Goal: Entertainment & Leisure: Consume media (video, audio)

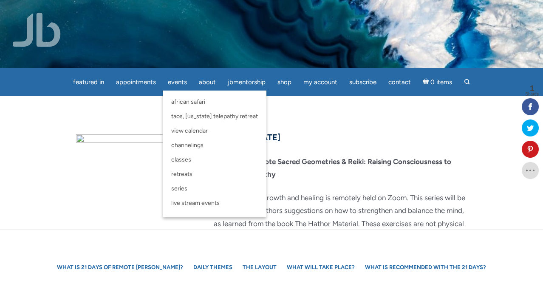
drag, startPoint x: 0, startPoint y: 0, endPoint x: 364, endPoint y: 185, distance: 408.2
click at [364, 185] on div "July 29 – August 18, 2025 21 Days of Remote Sacred Geometries & Reiki: Raising …" at bounding box center [272, 267] width 404 height 274
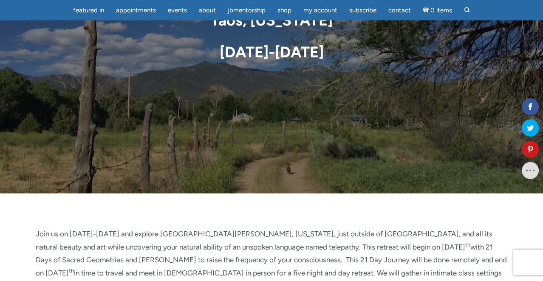
scroll to position [140, 0]
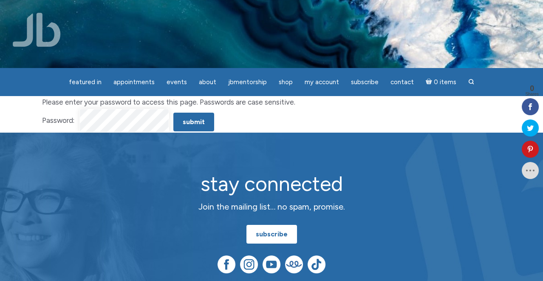
click at [173, 113] on input "Submit" at bounding box center [193, 122] width 41 height 19
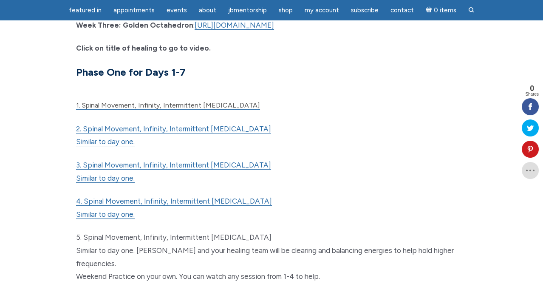
scroll to position [224, 0]
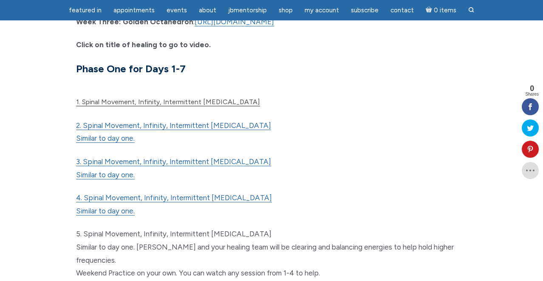
click at [217, 104] on span "1. Spinal Movement, Infinity, Intermittent [MEDICAL_DATA]" at bounding box center [168, 102] width 184 height 8
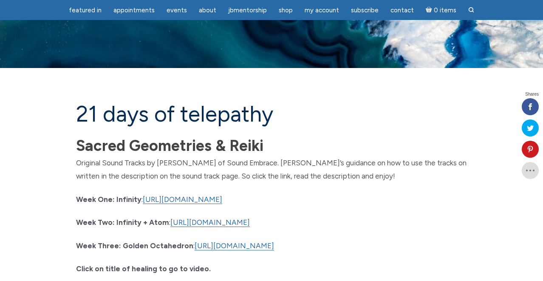
scroll to position [252, 0]
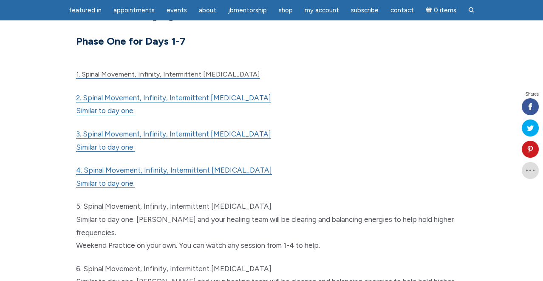
drag, startPoint x: 0, startPoint y: 0, endPoint x: 353, endPoint y: 59, distance: 357.7
click at [353, 59] on h6 "main" at bounding box center [271, 59] width 391 height 14
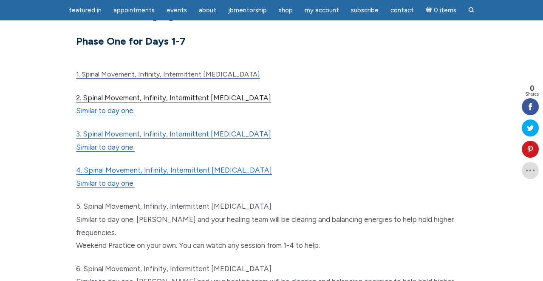
click at [201, 96] on link "2. Spinal Movement, Infinity, Intermittent Hypoxia" at bounding box center [173, 98] width 195 height 9
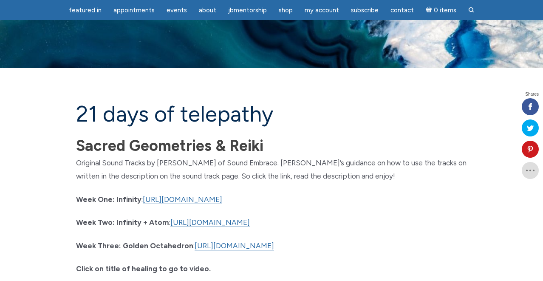
scroll to position [280, 0]
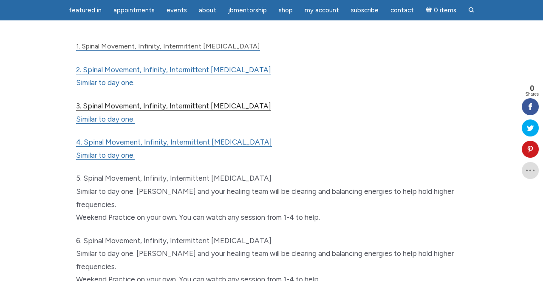
click at [144, 105] on link "3. Spinal Movement, Infinity, Intermittent [MEDICAL_DATA]" at bounding box center [173, 106] width 195 height 9
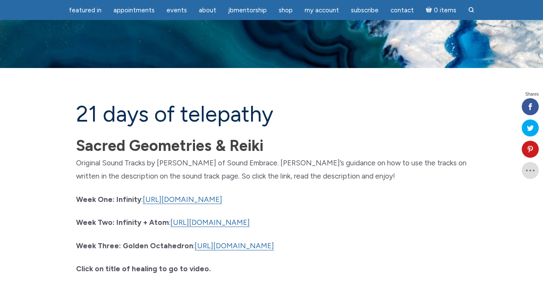
scroll to position [307, 0]
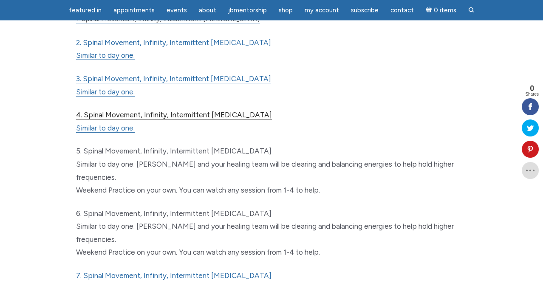
click at [109, 113] on link "4. Spinal Movement, Infinity, Intermittent [MEDICAL_DATA]" at bounding box center [174, 115] width 196 height 9
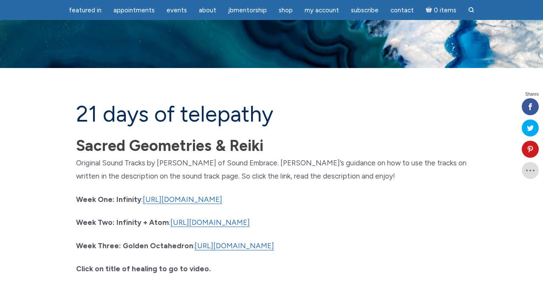
scroll to position [334, 0]
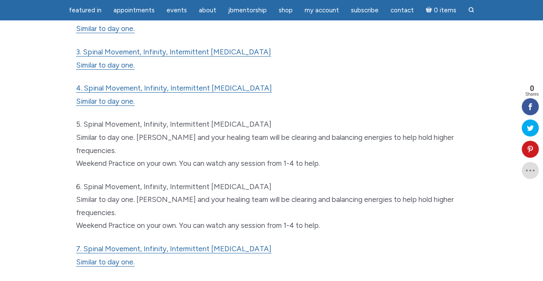
click at [100, 244] on link "7. Spinal Movement, Infinity, Intermittent [MEDICAL_DATA]" at bounding box center [174, 248] width 196 height 9
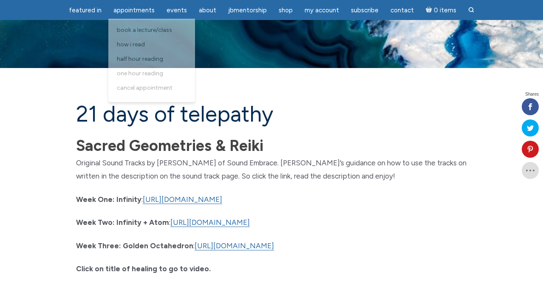
scroll to position [361, 0]
